Goal: Connect with others: Connect with others

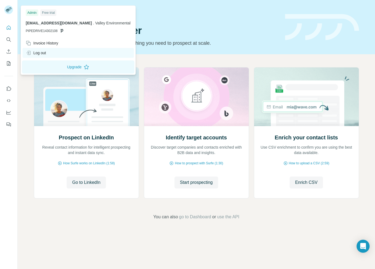
click at [39, 52] on div "Log out" at bounding box center [36, 52] width 20 height 5
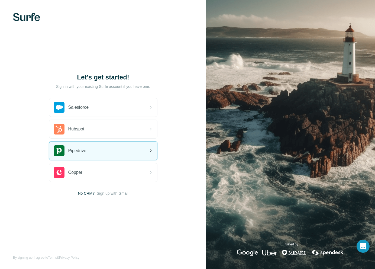
click at [81, 149] on span "Pipedrive" at bounding box center [77, 150] width 18 height 6
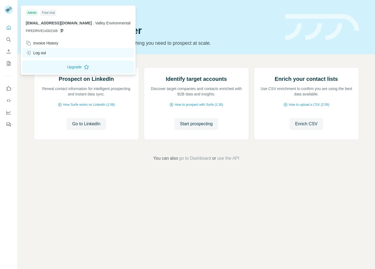
click at [39, 53] on div "Log out" at bounding box center [36, 52] width 20 height 5
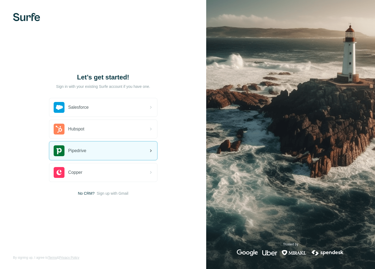
click at [86, 146] on div "Pipedrive" at bounding box center [70, 150] width 33 height 11
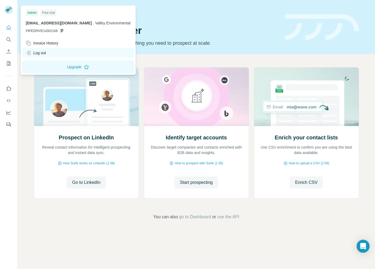
click at [41, 54] on div "Log out" at bounding box center [36, 52] width 20 height 5
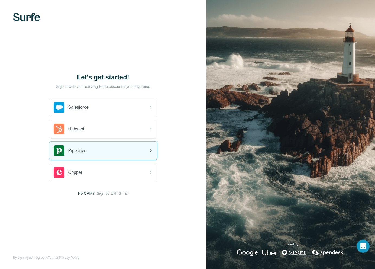
click at [88, 146] on div "Pipedrive" at bounding box center [103, 150] width 108 height 18
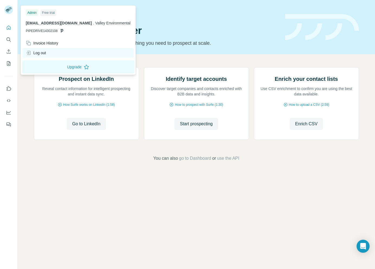
click at [46, 53] on div "Log out" at bounding box center [36, 52] width 20 height 5
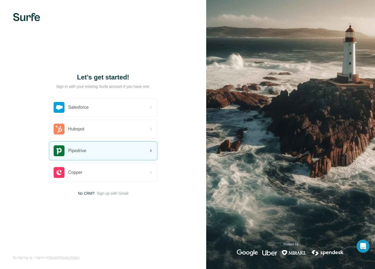
click at [82, 148] on span "Pipedrive" at bounding box center [77, 150] width 18 height 6
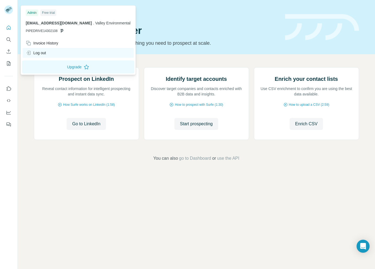
click at [42, 52] on div "Log out" at bounding box center [36, 52] width 20 height 5
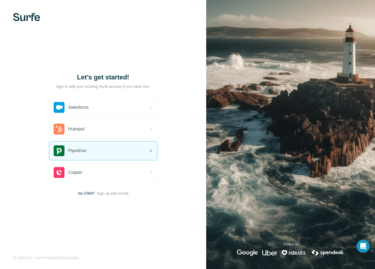
click at [111, 153] on div "Pipedrive" at bounding box center [103, 150] width 108 height 18
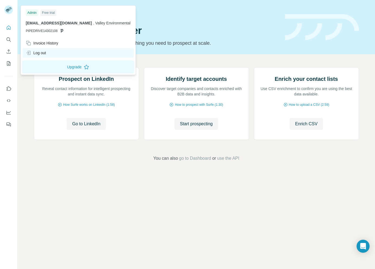
click at [44, 53] on div "Log out" at bounding box center [36, 52] width 20 height 5
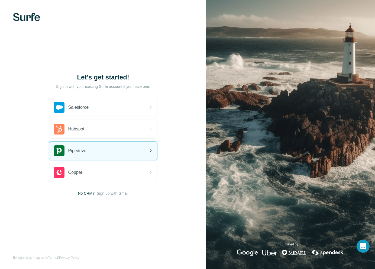
click at [102, 151] on div "Pipedrive" at bounding box center [103, 150] width 108 height 18
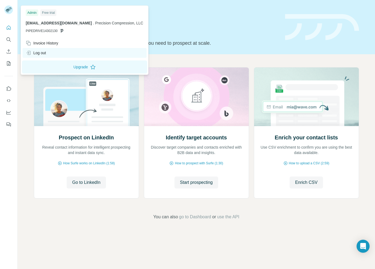
click at [40, 50] on div "Log out" at bounding box center [84, 53] width 124 height 10
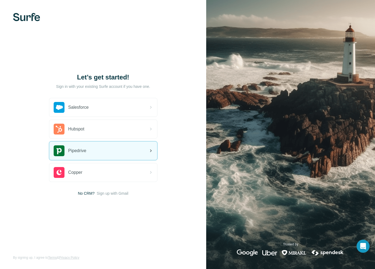
click at [71, 155] on div "Pipedrive" at bounding box center [70, 150] width 33 height 11
